Goal: Task Accomplishment & Management: Manage account settings

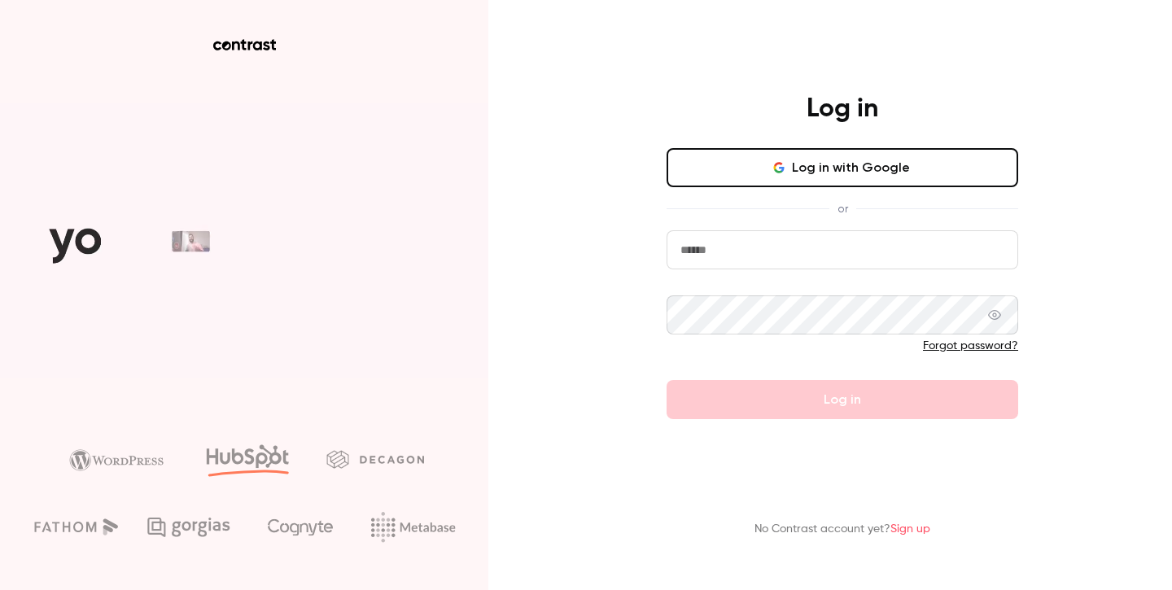
type input "**********"
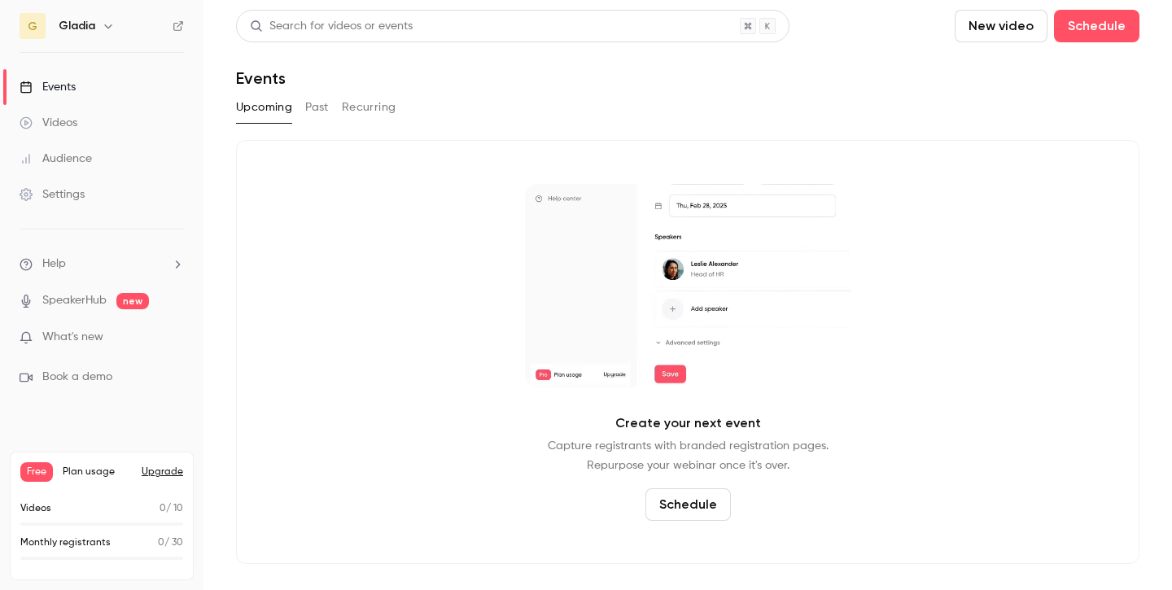
click at [88, 34] on div "Gladia" at bounding box center [109, 26] width 101 height 20
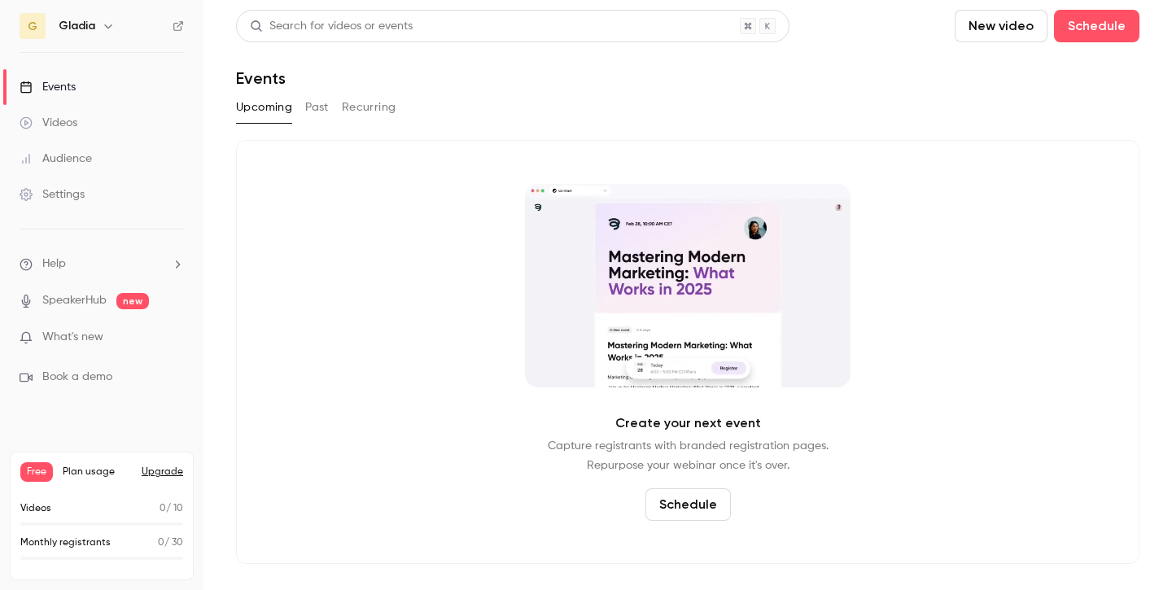
click at [88, 23] on h6 "Gladia" at bounding box center [77, 26] width 37 height 16
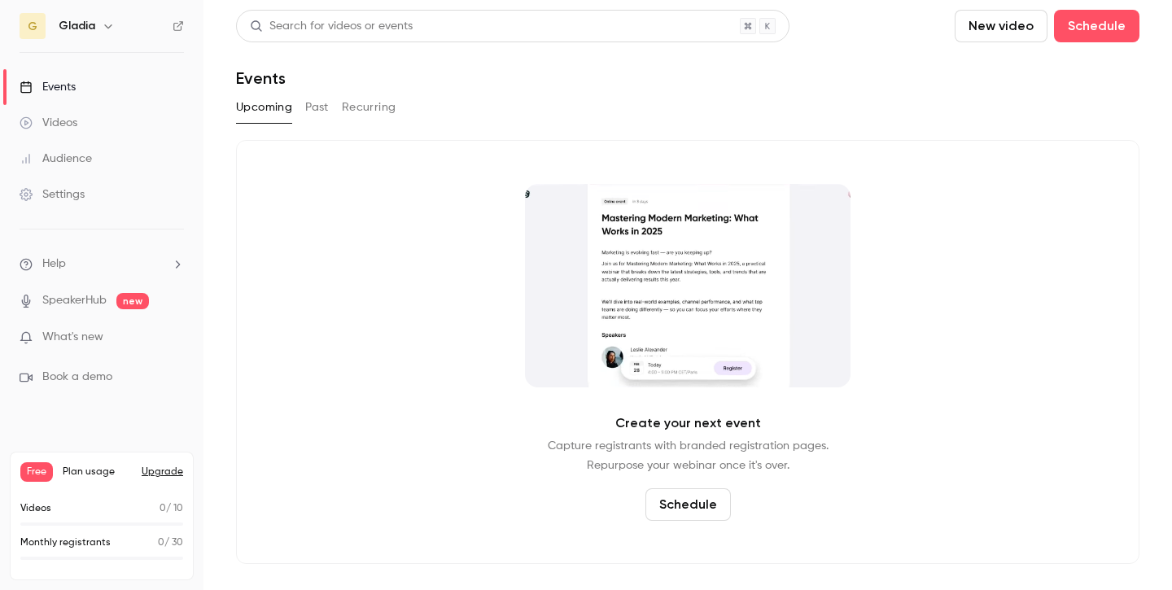
click at [88, 28] on h6 "Gladia" at bounding box center [77, 26] width 37 height 16
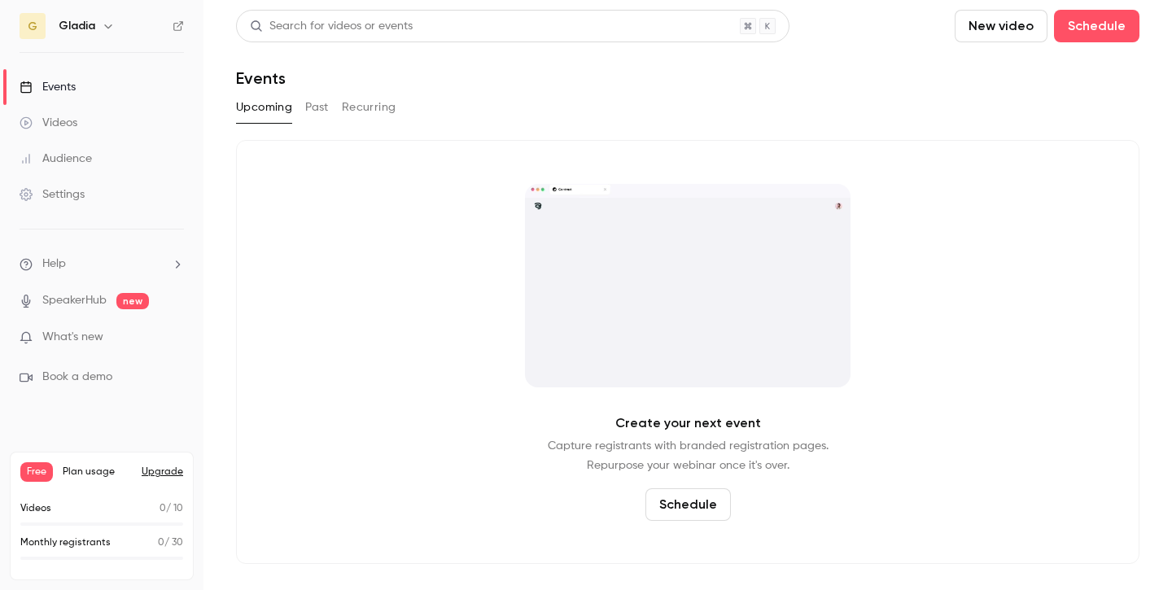
click at [111, 28] on icon "button" at bounding box center [108, 26] width 13 height 13
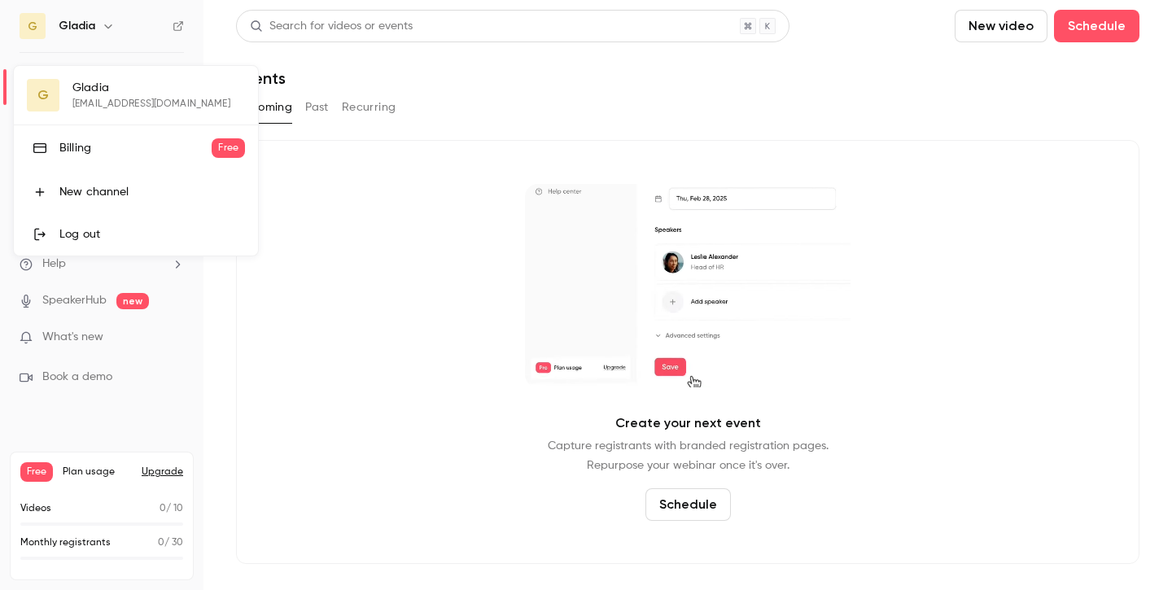
click at [111, 236] on div "Log out" at bounding box center [152, 234] width 186 height 16
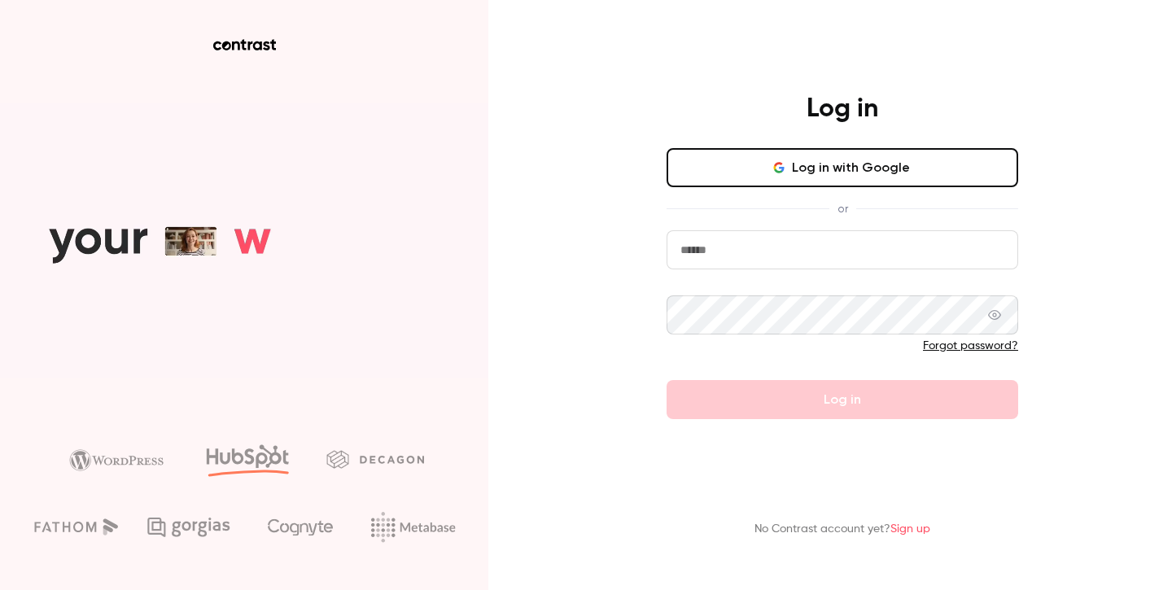
click at [840, 167] on button "Log in with Google" at bounding box center [842, 167] width 352 height 39
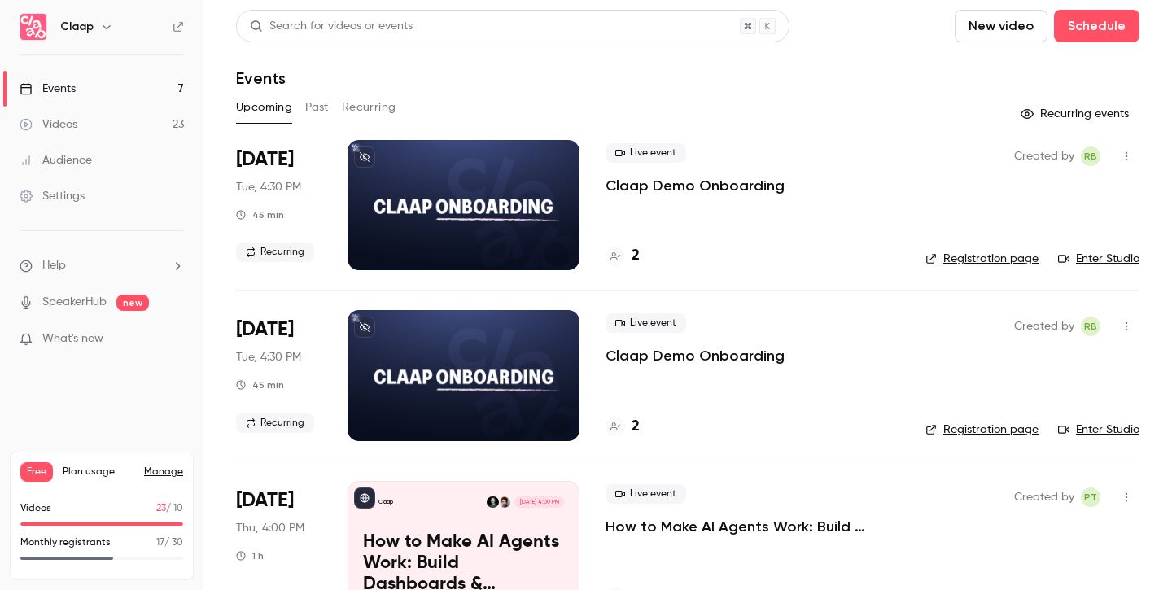
click at [57, 195] on div "Settings" at bounding box center [52, 196] width 65 height 16
